Goal: Task Accomplishment & Management: Use online tool/utility

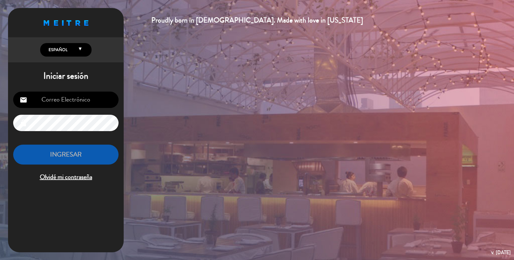
click at [72, 104] on input "email" at bounding box center [65, 100] width 105 height 16
type input "[EMAIL_ADDRESS][DOMAIN_NAME]"
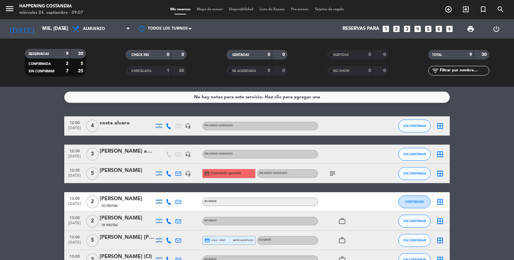
click at [205, 10] on span "Mapa de mesas" at bounding box center [210, 10] width 32 height 4
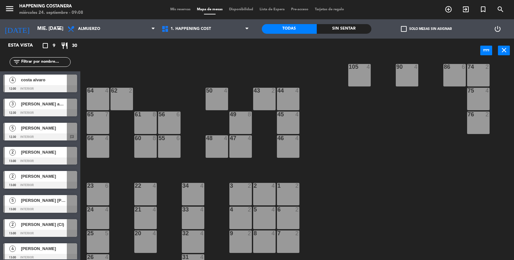
scroll to position [169, 0]
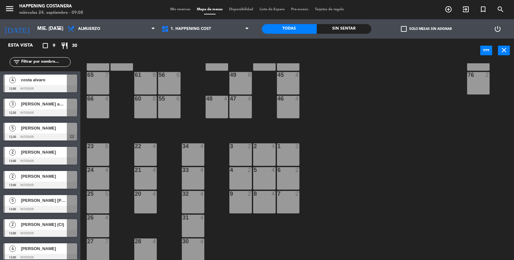
click at [12, 131] on span "5" at bounding box center [12, 128] width 6 height 6
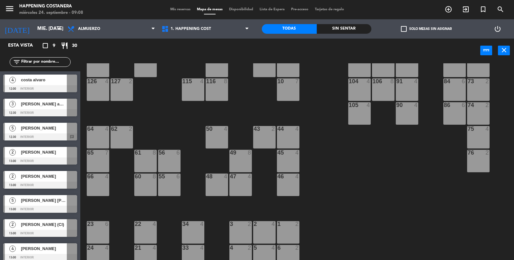
scroll to position [0, 0]
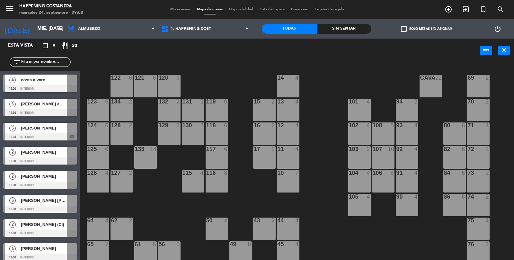
click at [18, 125] on div "5" at bounding box center [12, 128] width 15 height 11
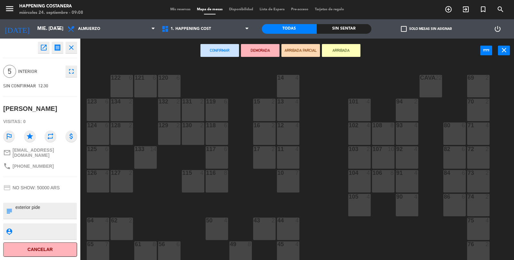
click at [143, 89] on div "121 6" at bounding box center [145, 86] width 22 height 22
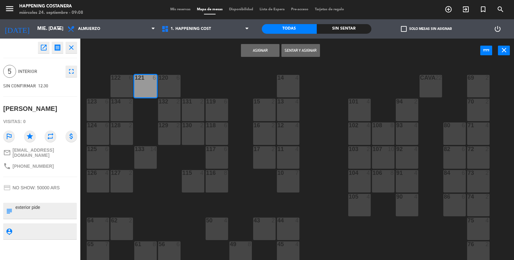
click at [261, 53] on button "Asignar" at bounding box center [260, 50] width 39 height 13
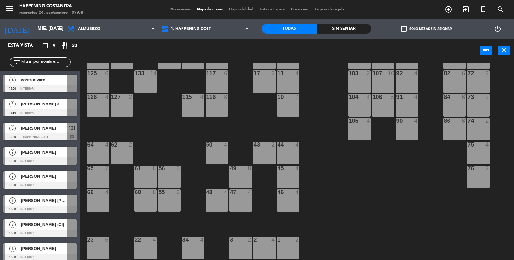
scroll to position [75, 0]
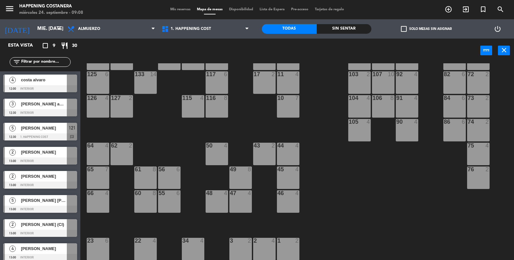
click at [27, 210] on div at bounding box center [40, 209] width 74 height 7
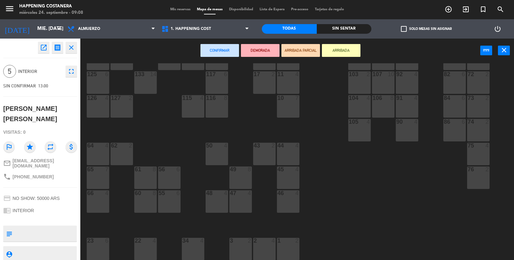
click at [93, 174] on div "65 7" at bounding box center [98, 177] width 22 height 22
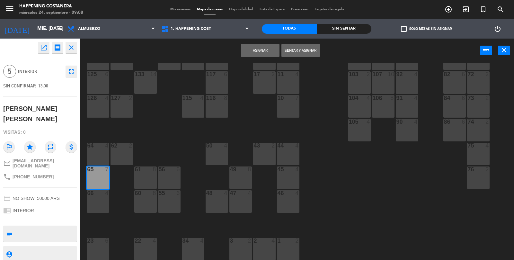
click at [273, 52] on button "Asignar" at bounding box center [260, 50] width 39 height 13
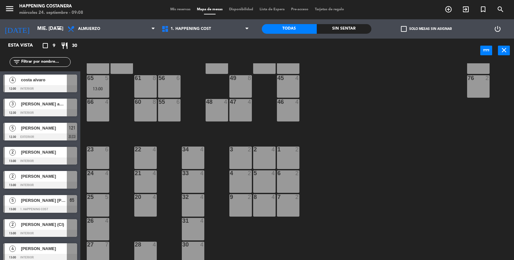
scroll to position [166, 0]
click at [22, 182] on div at bounding box center [40, 185] width 74 height 7
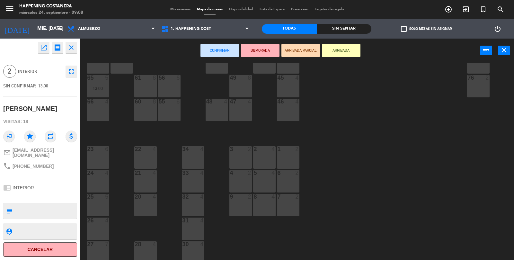
click at [200, 208] on div "32 4" at bounding box center [193, 205] width 22 height 22
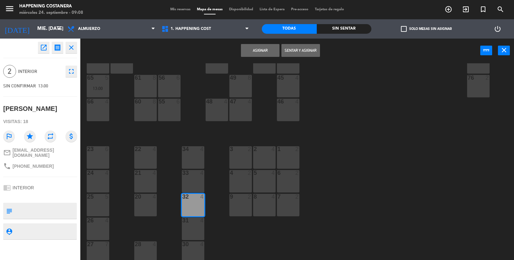
click at [256, 55] on button "Asignar" at bounding box center [260, 50] width 39 height 13
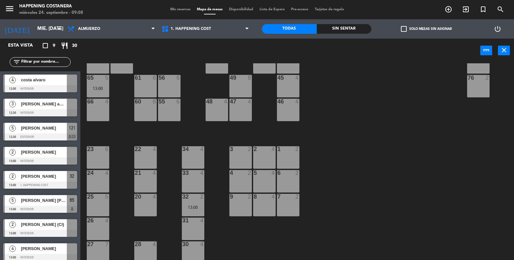
scroll to position [169, 0]
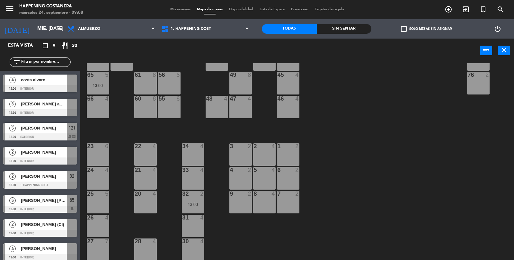
click at [401, 26] on span "check_box_outline_blank" at bounding box center [404, 29] width 6 height 6
click at [426, 29] on input "check_box_outline_blank Solo mesas sin asignar" at bounding box center [426, 29] width 0 height 0
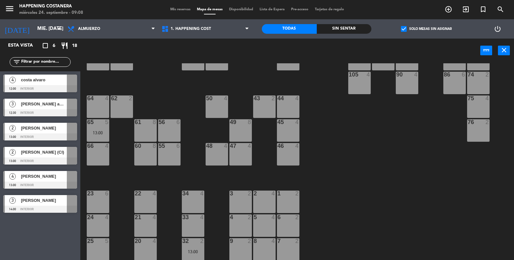
scroll to position [122, 0]
click at [11, 85] on div at bounding box center [40, 88] width 74 height 7
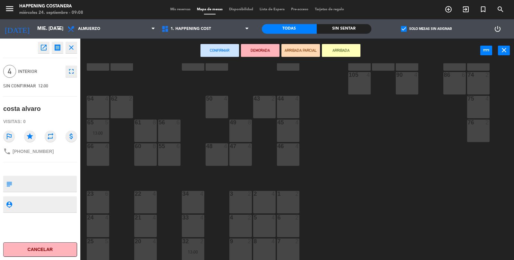
click at [92, 150] on div "66 4" at bounding box center [98, 154] width 22 height 22
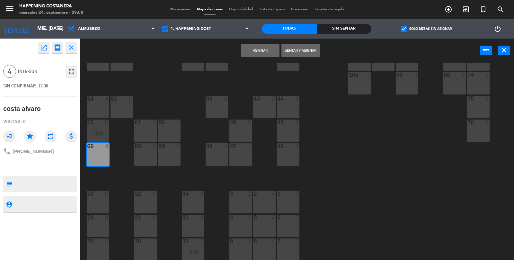
click at [271, 55] on button "Asignar" at bounding box center [260, 50] width 39 height 13
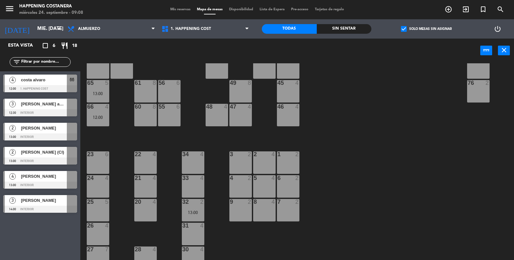
scroll to position [159, 0]
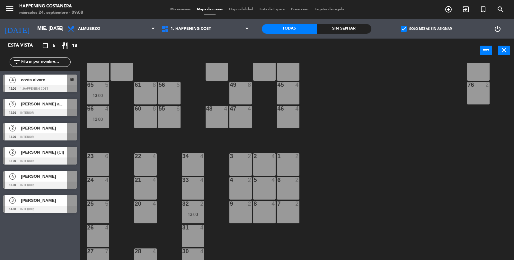
click at [4, 154] on div at bounding box center [4, 156] width 2 height 18
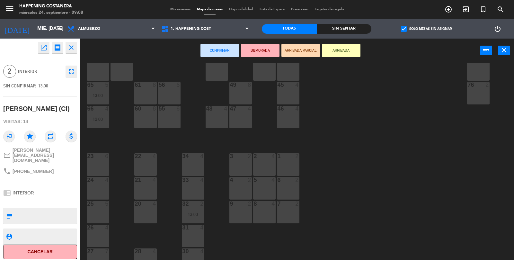
click at [103, 184] on div "24 4" at bounding box center [98, 188] width 22 height 22
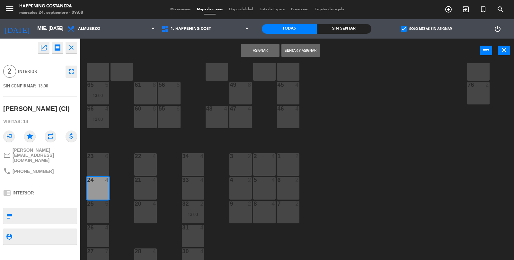
click at [259, 55] on button "Asignar" at bounding box center [260, 50] width 39 height 13
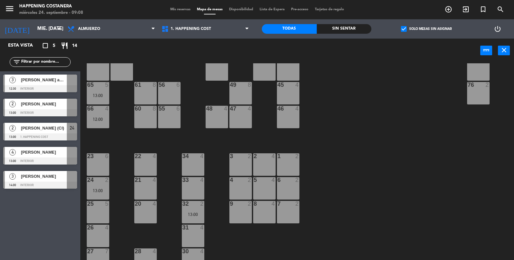
scroll to position [169, 0]
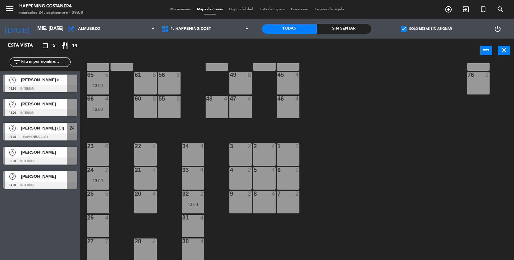
click at [8, 150] on div "4" at bounding box center [12, 152] width 15 height 11
click at [125, 140] on div "69 2 122 6 121 5 12:30 120 6 14 4 CAVA 22 101 4 94 2 70 2 123 6 131 2 134 2 132…" at bounding box center [299, 161] width 429 height 197
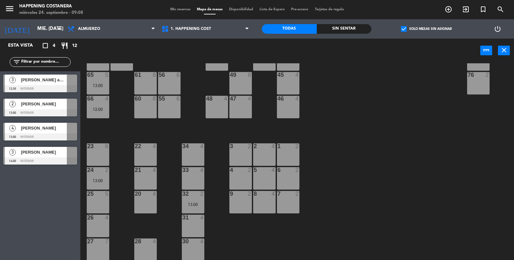
click at [102, 106] on div "66 4 12:00" at bounding box center [98, 107] width 22 height 22
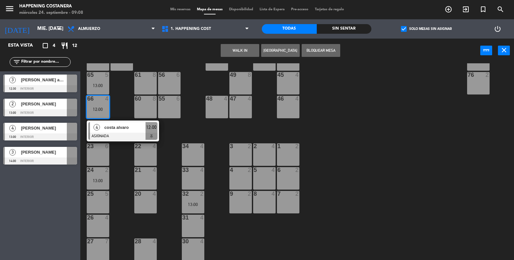
click at [93, 232] on div "26 4" at bounding box center [98, 226] width 22 height 22
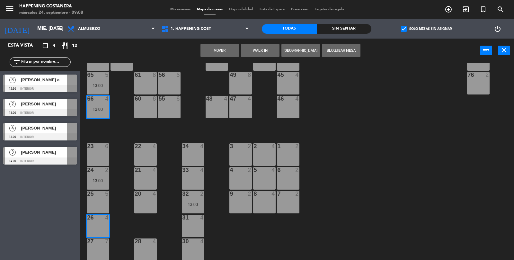
click at [232, 49] on button "Mover" at bounding box center [219, 50] width 39 height 13
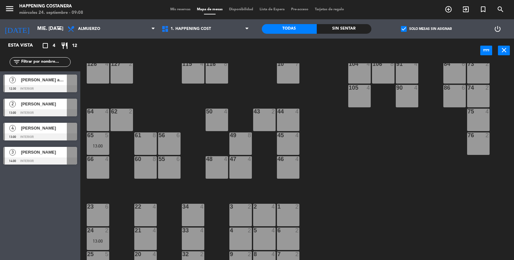
scroll to position [108, 0]
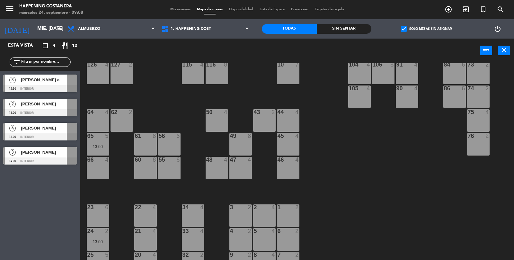
click at [15, 130] on div "4" at bounding box center [12, 128] width 15 height 11
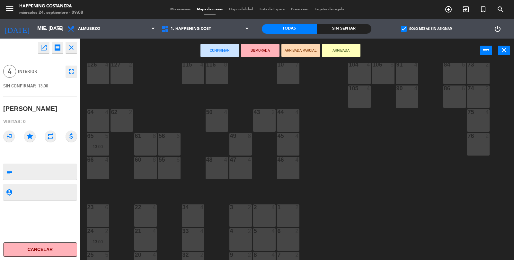
click at [90, 174] on div "66 4" at bounding box center [98, 168] width 22 height 22
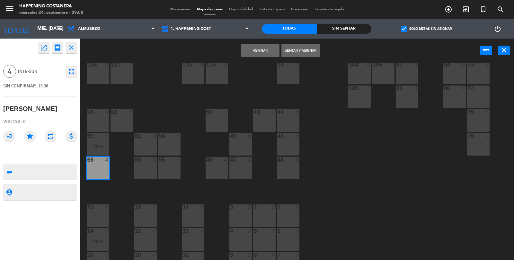
click at [263, 55] on button "Asignar" at bounding box center [260, 50] width 39 height 13
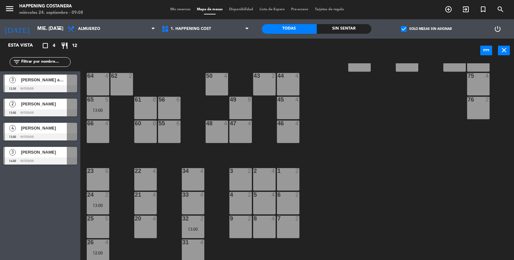
scroll to position [169, 0]
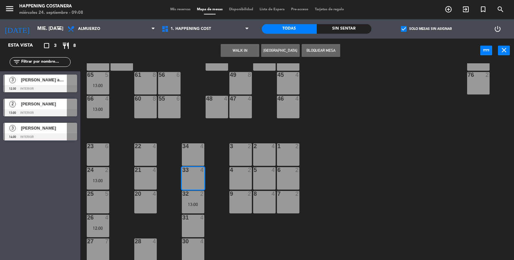
click at [394, 155] on div "69 2 122 6 121 5 12:30 120 6 14 4 CAVA 22 101 4 94 2 70 2 123 6 131 2 134 2 132…" at bounding box center [299, 161] width 429 height 197
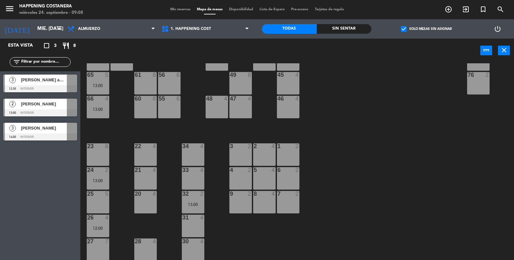
click at [15, 84] on div "3" at bounding box center [12, 80] width 15 height 11
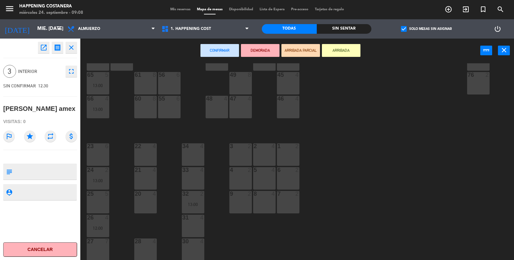
click at [193, 184] on div "33 4" at bounding box center [193, 178] width 22 height 22
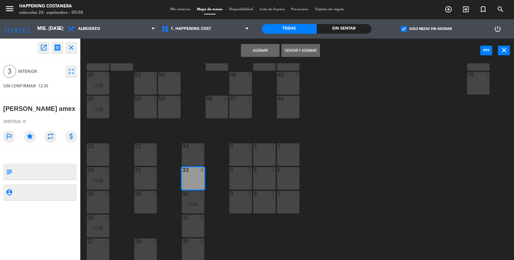
click at [260, 52] on button "Asignar" at bounding box center [260, 50] width 39 height 13
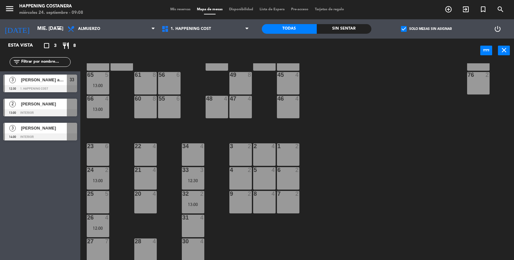
click at [10, 110] on div at bounding box center [40, 112] width 74 height 7
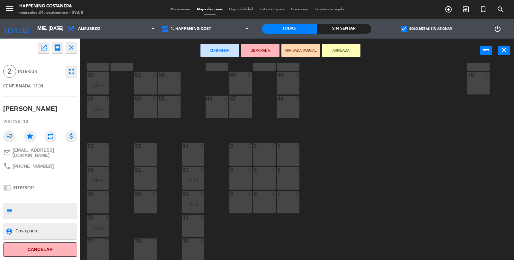
click at [216, 52] on button "Confirmar" at bounding box center [219, 50] width 39 height 13
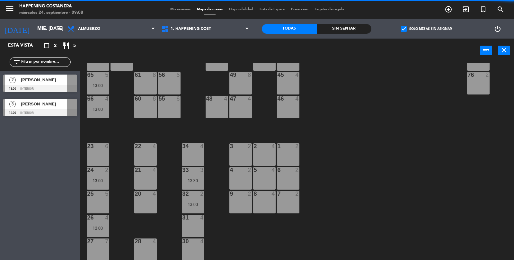
click at [290, 177] on div "6 2" at bounding box center [288, 178] width 22 height 22
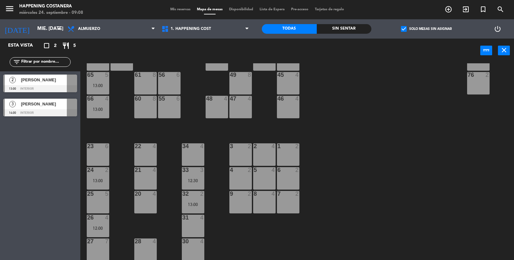
click at [391, 165] on div "69 2 122 6 121 5 12:30 120 6 14 4 CAVA 22 101 4 94 2 70 2 123 6 131 2 134 2 132…" at bounding box center [299, 161] width 429 height 197
click at [427, 182] on div "69 2 122 6 121 5 12:30 120 6 14 4 CAVA 22 101 4 94 2 70 2 123 6 131 2 134 2 132…" at bounding box center [299, 161] width 429 height 197
click at [10, 84] on div "2" at bounding box center [12, 80] width 15 height 11
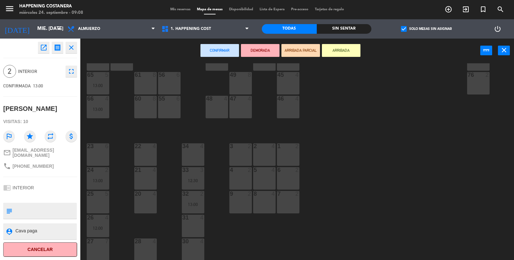
click at [286, 172] on div at bounding box center [288, 170] width 11 height 6
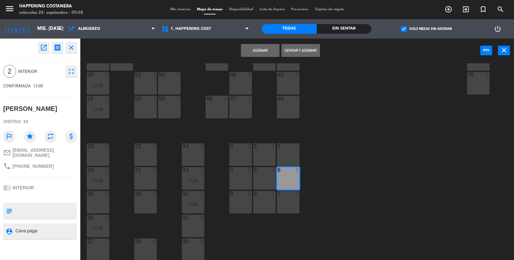
click at [257, 53] on button "Asignar" at bounding box center [260, 50] width 39 height 13
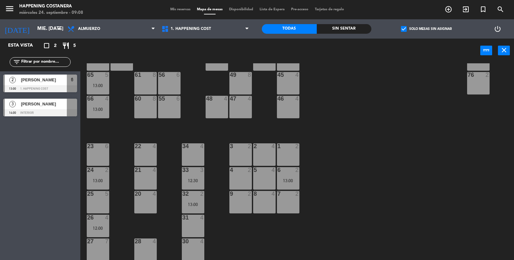
click at [413, 28] on label "check_box Solo mesas sin asignar" at bounding box center [426, 29] width 51 height 6
click at [426, 29] on input "check_box Solo mesas sin asignar" at bounding box center [426, 29] width 0 height 0
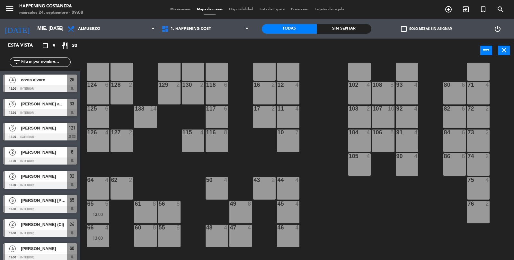
scroll to position [0, 0]
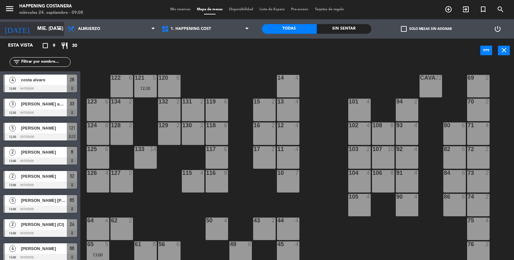
click at [34, 23] on input "mié. [DATE]" at bounding box center [65, 29] width 62 height 12
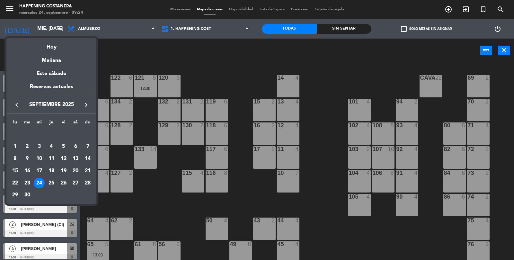
click at [115, 54] on div at bounding box center [257, 130] width 514 height 260
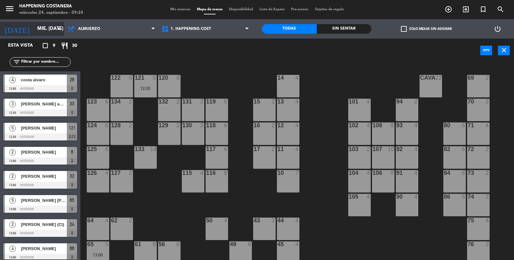
click at [34, 30] on input "mié. [DATE]" at bounding box center [65, 29] width 62 height 12
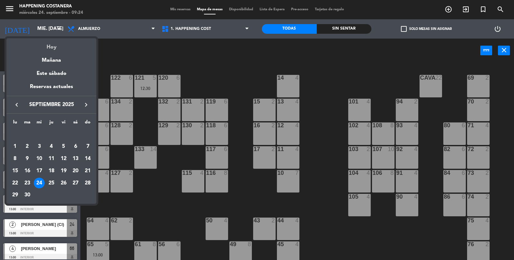
click at [50, 47] on div "Hoy" at bounding box center [51, 44] width 90 height 13
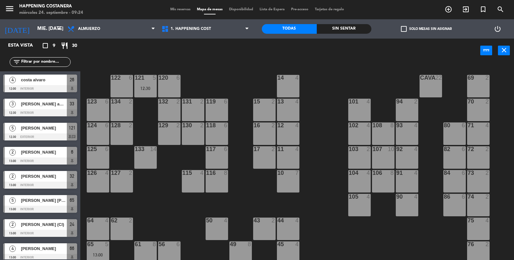
scroll to position [29, 0]
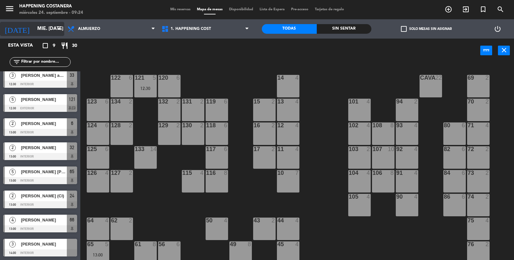
click at [34, 30] on input "mié. [DATE]" at bounding box center [65, 29] width 62 height 12
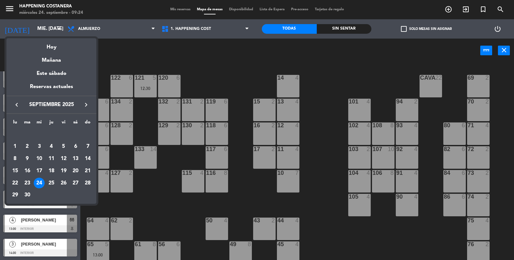
click at [85, 104] on icon "keyboard_arrow_right" at bounding box center [86, 105] width 8 height 8
click at [48, 159] on div "9" at bounding box center [51, 158] width 11 height 11
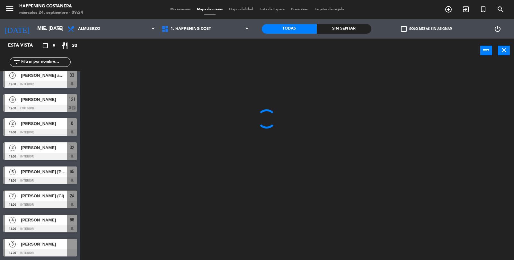
type input "[DEMOGRAPHIC_DATA] [DATE]"
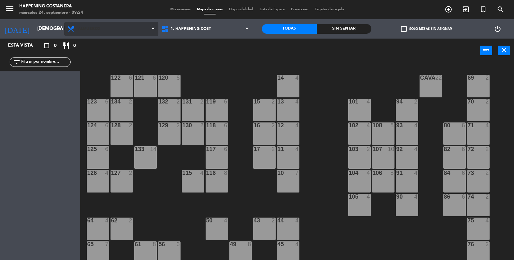
click at [81, 27] on span "Almuerzo" at bounding box center [89, 29] width 22 height 4
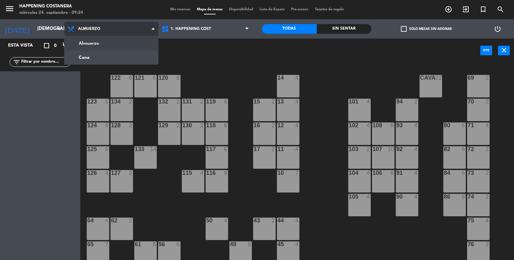
click at [74, 59] on ng-component "menu Happening Costanera miércoles 24. septiembre - 09:24 Mis reservas Mapa de …" at bounding box center [257, 130] width 514 height 261
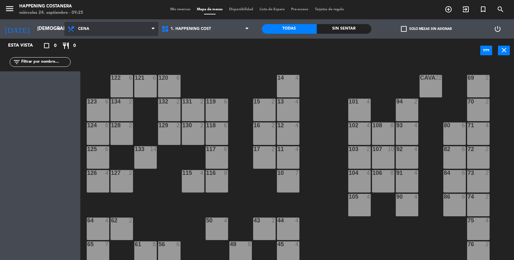
click at [76, 32] on icon at bounding box center [71, 29] width 9 height 8
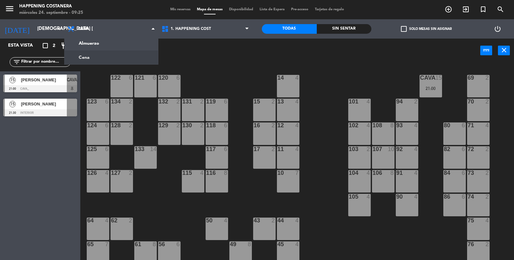
click at [19, 108] on div "15" at bounding box center [12, 104] width 15 height 11
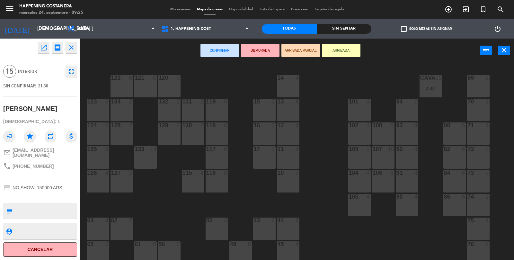
click at [38, 50] on button "open_in_new" at bounding box center [44, 48] width 12 height 12
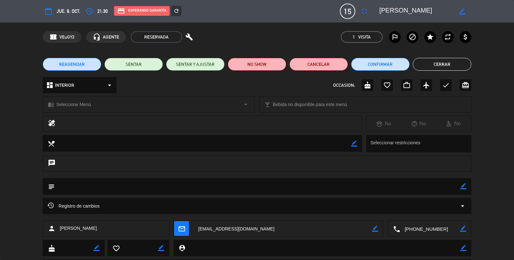
click at [171, 14] on div "refresh" at bounding box center [176, 11] width 10 height 10
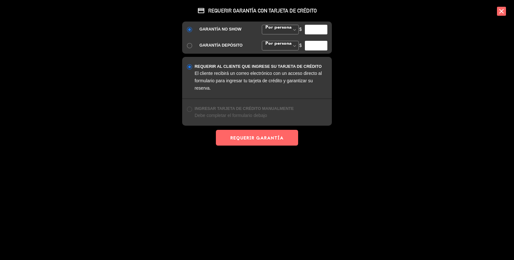
click at [321, 30] on input "number" at bounding box center [316, 30] width 22 height 10
type input "10000"
click at [250, 132] on button "REQUERIR GARANTÍA" at bounding box center [257, 138] width 82 height 16
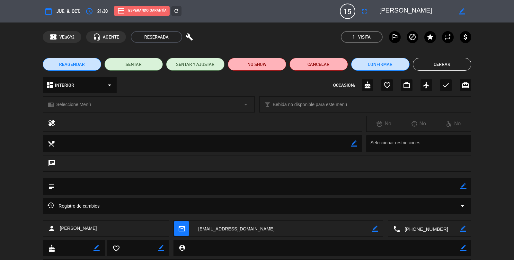
click at [453, 66] on button "Cerrar" at bounding box center [442, 64] width 58 height 13
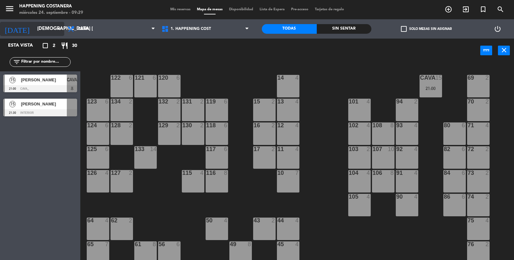
click at [34, 31] on input "[DEMOGRAPHIC_DATA] [DATE]" at bounding box center [65, 29] width 62 height 12
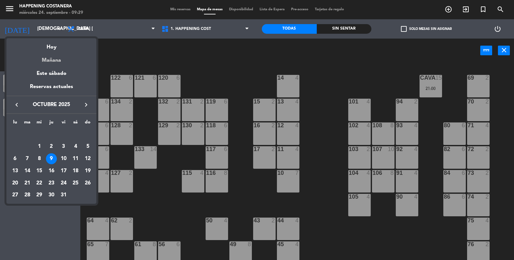
click at [50, 53] on div "Mañana" at bounding box center [51, 57] width 90 height 13
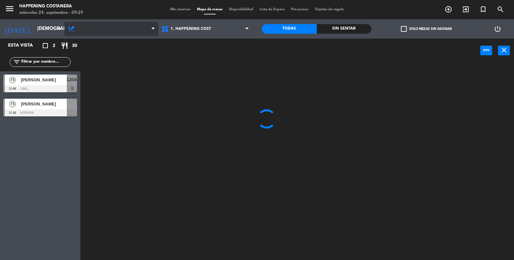
click at [84, 29] on span "Cena" at bounding box center [83, 29] width 11 height 4
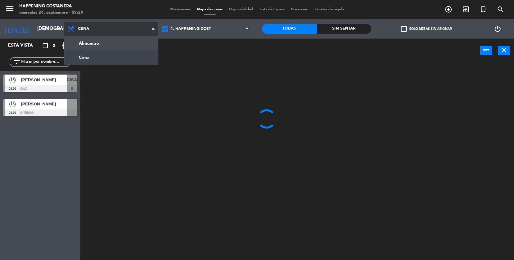
click at [81, 46] on ng-component "menu Happening Costanera miércoles 24. septiembre - 09:29 Mis reservas Mapa de …" at bounding box center [257, 130] width 514 height 261
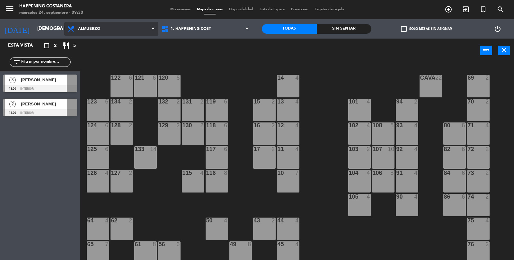
click at [84, 23] on span "Almuerzo" at bounding box center [111, 29] width 94 height 14
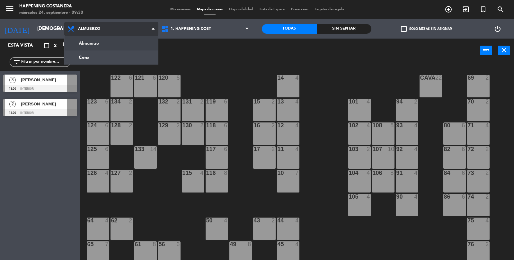
click at [83, 55] on ng-component "menu Happening Costanera miércoles 24. septiembre - 09:30 Mis reservas Mapa de …" at bounding box center [257, 130] width 514 height 261
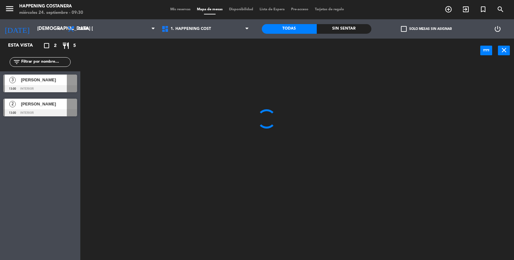
click at [39, 59] on input "text" at bounding box center [46, 61] width 50 height 7
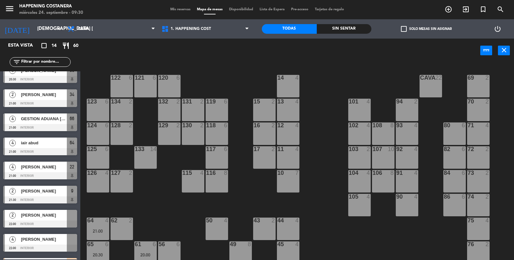
scroll to position [149, 0]
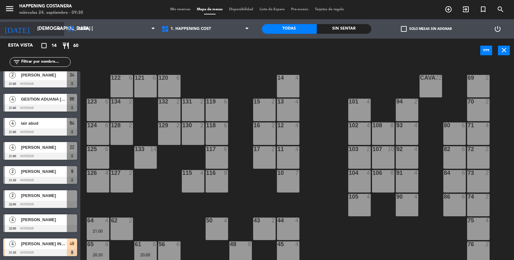
click at [34, 30] on input "[DEMOGRAPHIC_DATA] [DATE]" at bounding box center [65, 29] width 62 height 12
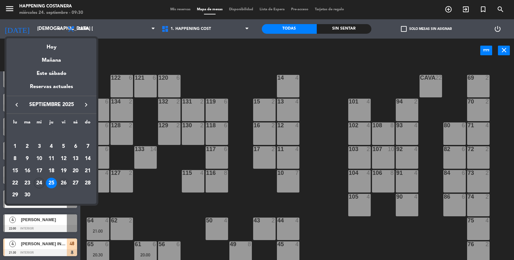
click at [62, 180] on div "26" at bounding box center [63, 183] width 11 height 11
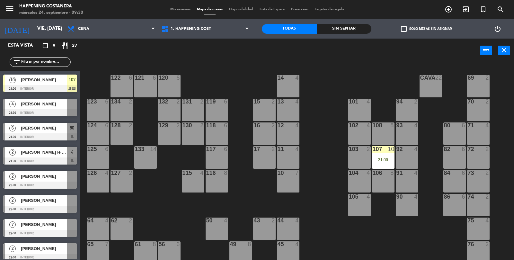
scroll to position [29, 0]
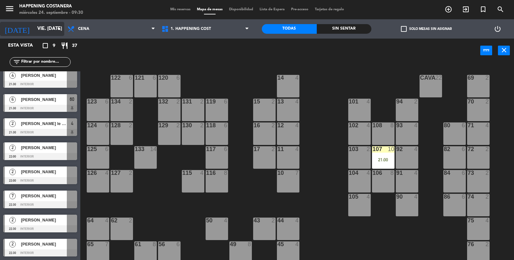
click at [35, 32] on input "vie. [DATE]" at bounding box center [65, 29] width 62 height 12
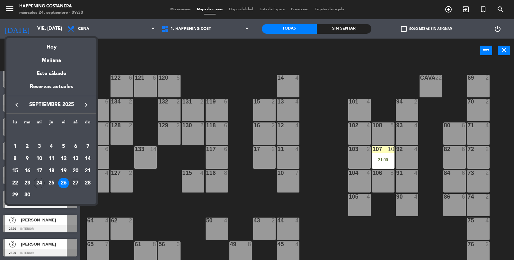
click at [74, 182] on div "27" at bounding box center [75, 183] width 11 height 11
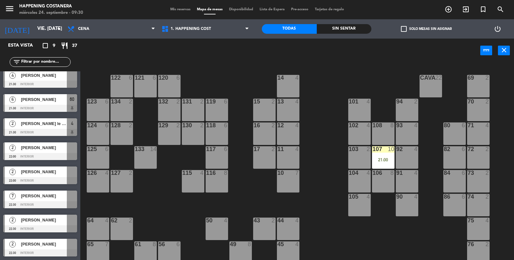
type input "sáb. [DATE]"
